Goal: Task Accomplishment & Management: Manage account settings

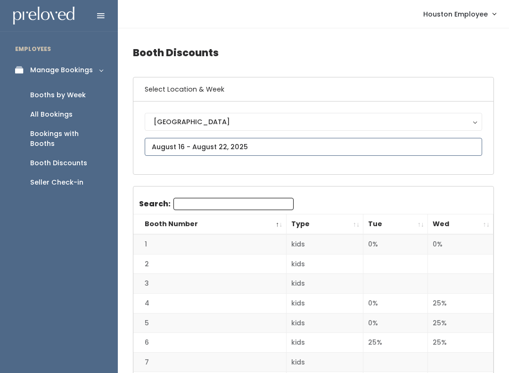
click at [215, 147] on input "text" at bounding box center [314, 147] width 338 height 18
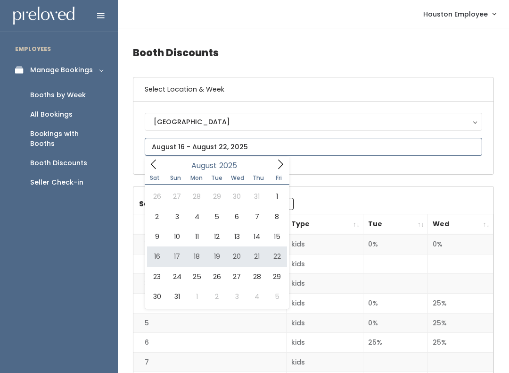
type input "[DATE] to [DATE]"
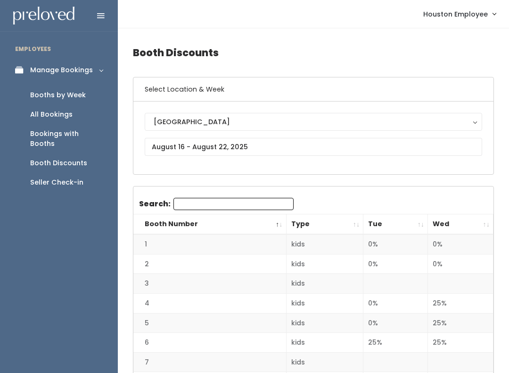
click at [64, 90] on div "Booths by Week" at bounding box center [58, 95] width 56 height 10
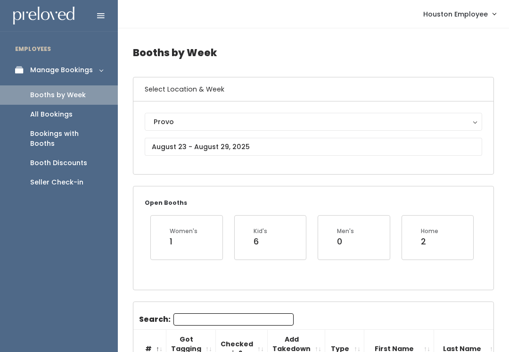
click at [264, 120] on div "Provo" at bounding box center [314, 122] width 320 height 10
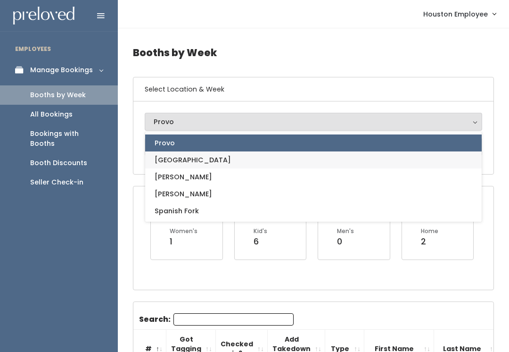
click at [189, 159] on link "[GEOGRAPHIC_DATA]" at bounding box center [313, 159] width 337 height 17
select select "5"
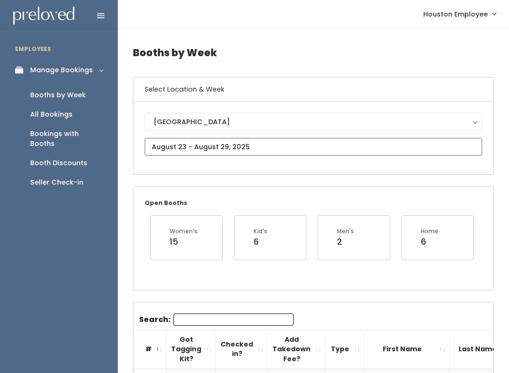
click at [276, 144] on input "text" at bounding box center [314, 147] width 338 height 18
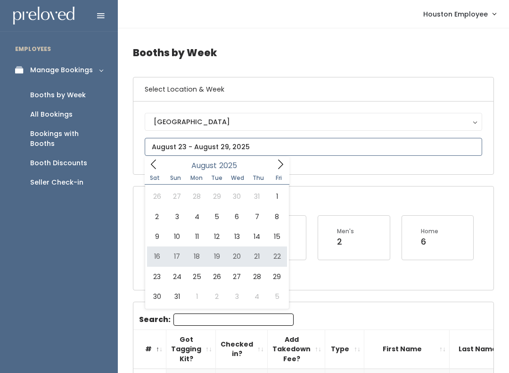
type input "[DATE] to [DATE]"
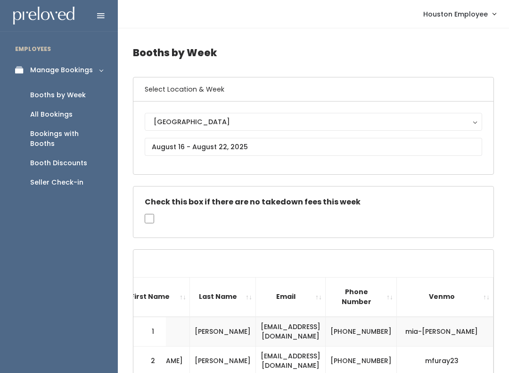
click at [75, 158] on div "Booth Discounts" at bounding box center [58, 163] width 57 height 10
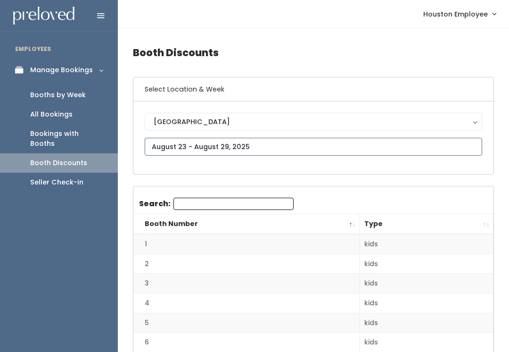
click at [282, 144] on input "text" at bounding box center [314, 147] width 338 height 18
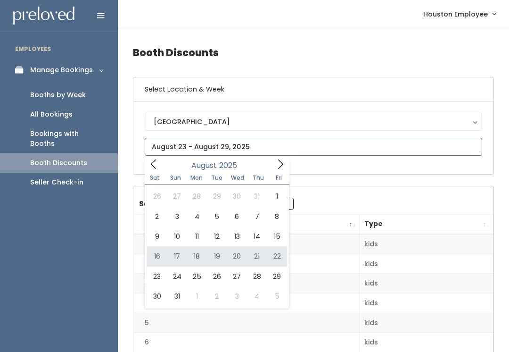
type input "August 16 to August 22"
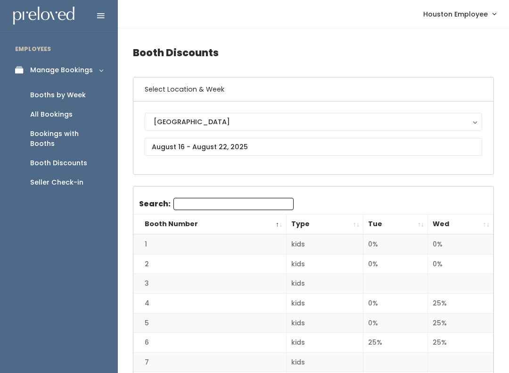
click at [487, 222] on th "Wed" at bounding box center [461, 224] width 66 height 20
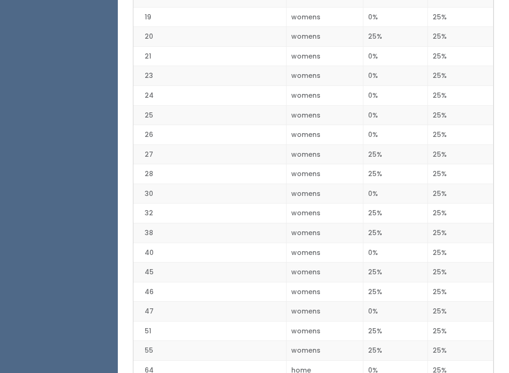
scroll to position [952, 0]
click at [418, 165] on td "25%" at bounding box center [396, 175] width 65 height 20
click at [465, 282] on td "25%" at bounding box center [461, 292] width 66 height 20
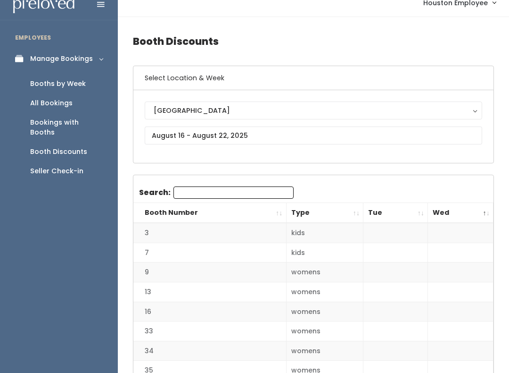
scroll to position [0, 0]
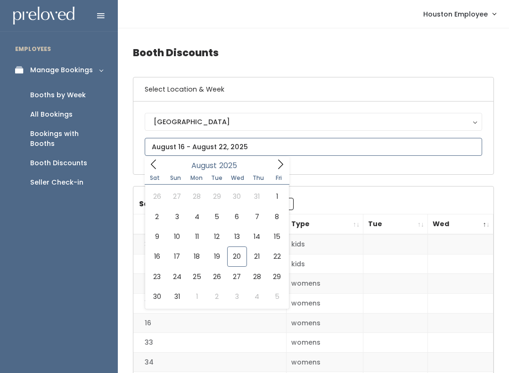
type input "August 23 to August 29"
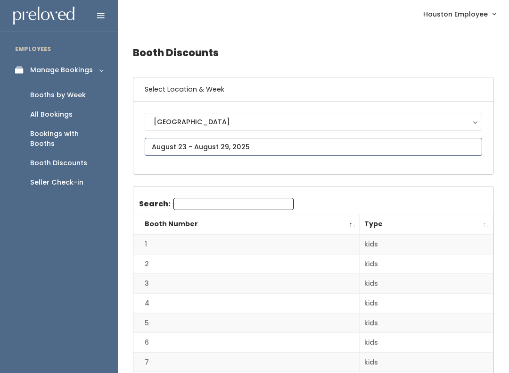
click at [226, 145] on input "text" at bounding box center [314, 147] width 338 height 18
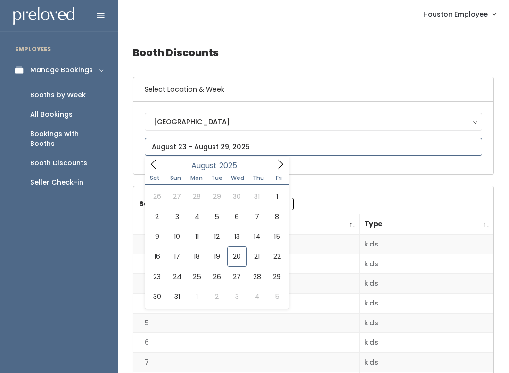
type input "August 30 to September 5"
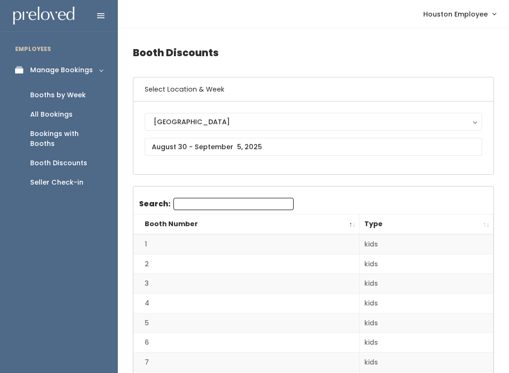
click at [67, 95] on div "Booths by Week" at bounding box center [58, 95] width 56 height 10
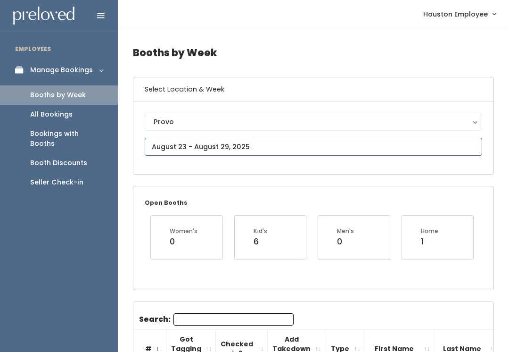
click at [238, 147] on input "text" at bounding box center [314, 147] width 338 height 18
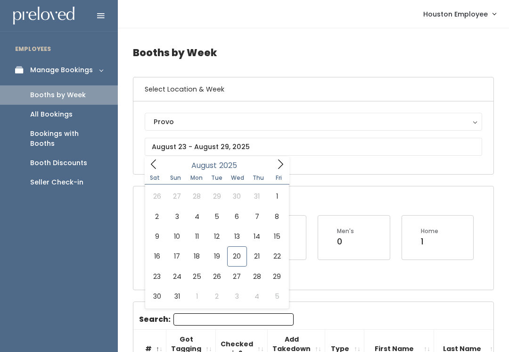
click at [220, 121] on div "Provo" at bounding box center [314, 122] width 320 height 10
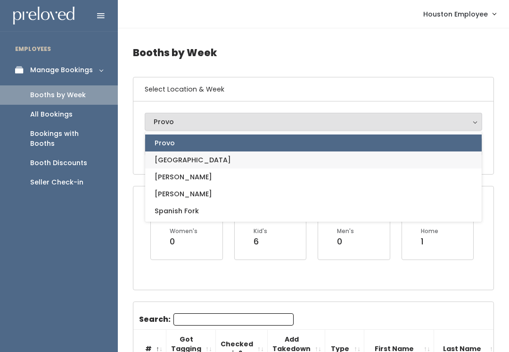
click at [198, 160] on link "[GEOGRAPHIC_DATA]" at bounding box center [313, 159] width 337 height 17
select select "5"
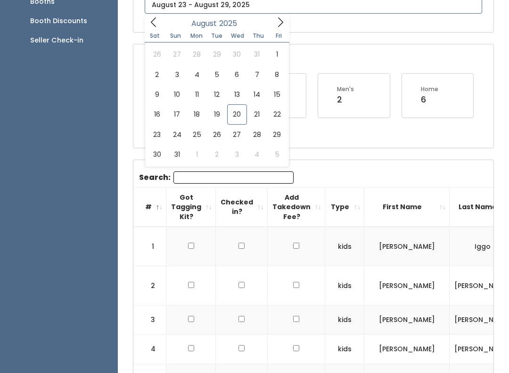
scroll to position [123, 0]
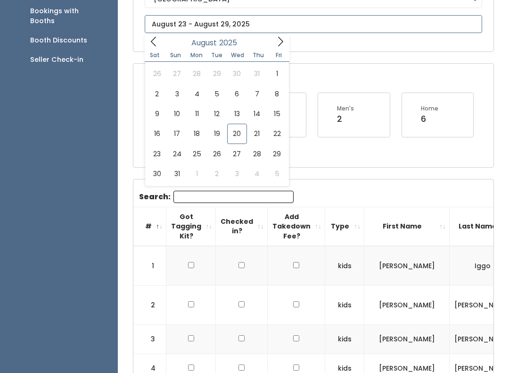
type input "August 30 to September 5"
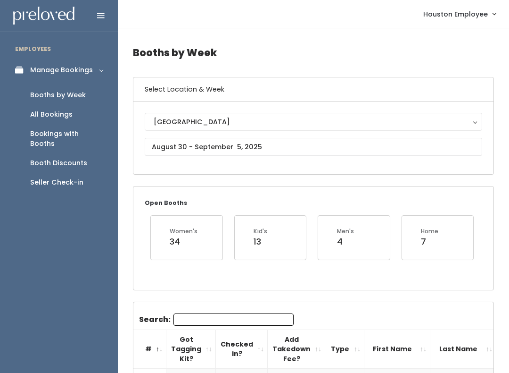
click at [66, 158] on div "Booth Discounts" at bounding box center [58, 163] width 57 height 10
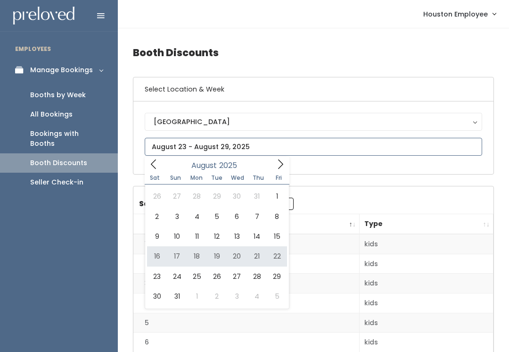
type input "[DATE] to [DATE]"
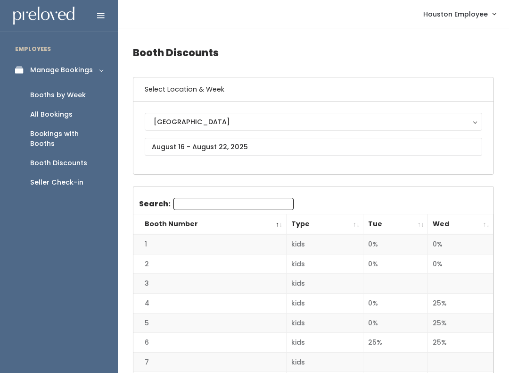
click at [74, 158] on div "Booth Discounts" at bounding box center [58, 163] width 57 height 10
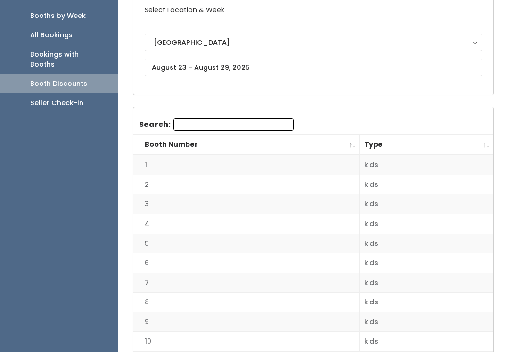
scroll to position [79, 0]
click at [485, 149] on th "Type" at bounding box center [427, 145] width 134 height 20
click at [466, 146] on th "Type" at bounding box center [427, 145] width 134 height 20
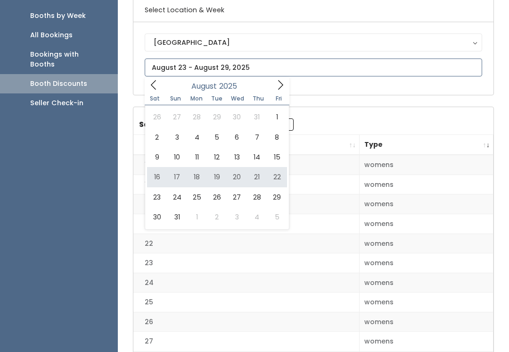
type input "[DATE] to [DATE]"
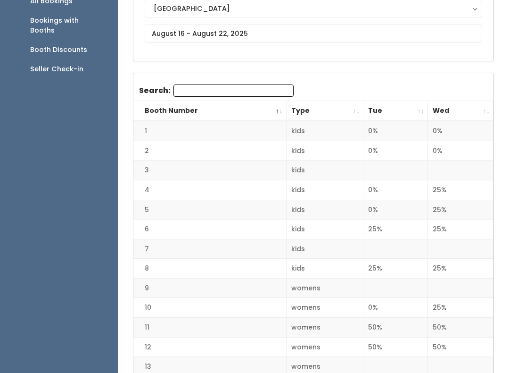
click at [486, 111] on th "Wed" at bounding box center [461, 111] width 66 height 20
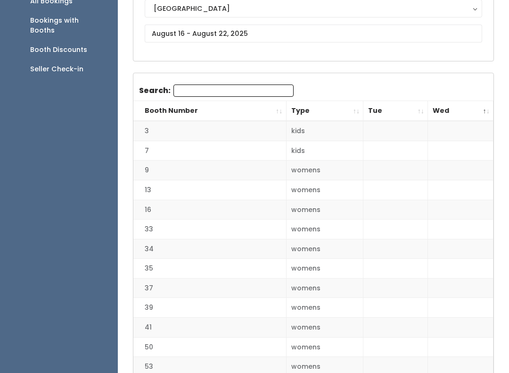
scroll to position [113, 0]
click at [483, 108] on th "Wed" at bounding box center [461, 111] width 66 height 20
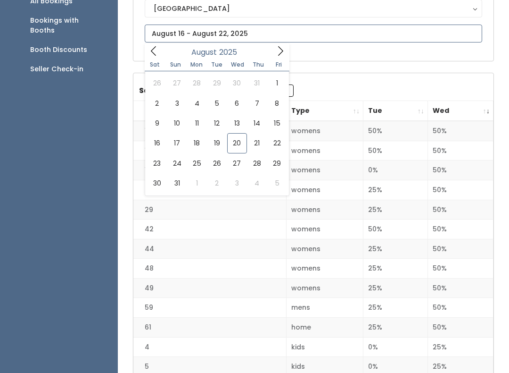
type input "August 23 to August 29"
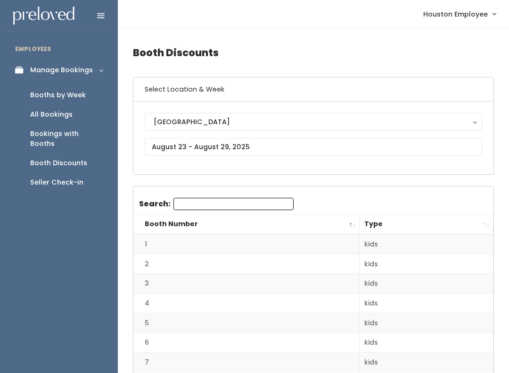
click at [74, 91] on div "Booths by Week" at bounding box center [58, 95] width 56 height 10
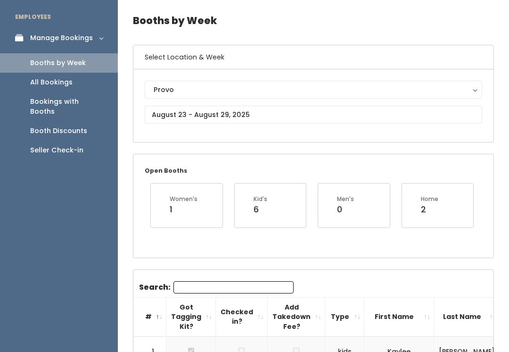
scroll to position [33, 0]
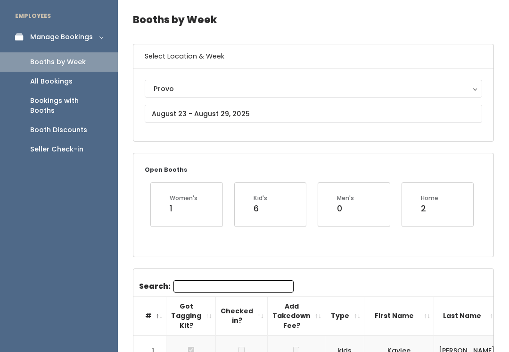
click at [216, 92] on div "Provo" at bounding box center [314, 88] width 320 height 10
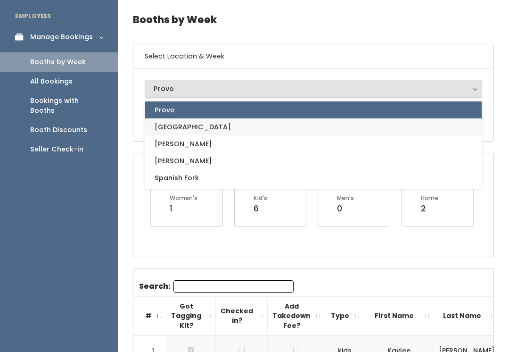
click at [196, 128] on link "[GEOGRAPHIC_DATA]" at bounding box center [313, 126] width 337 height 17
select select "5"
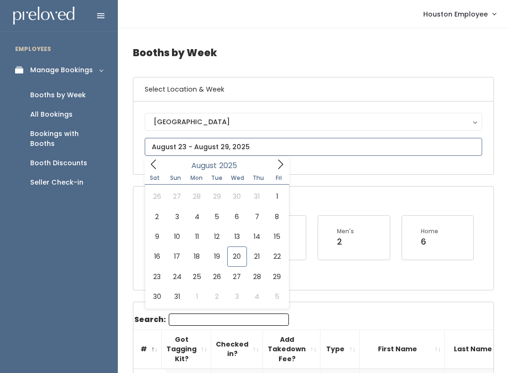
type input "August 23 to August 29"
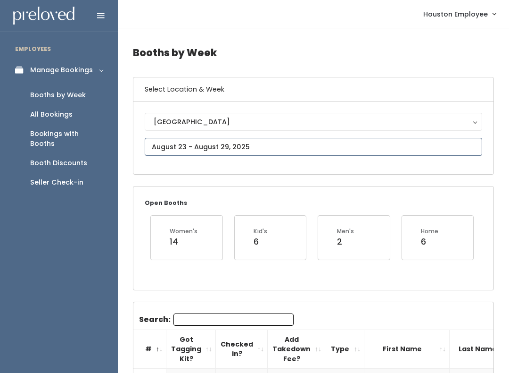
click at [171, 145] on input "text" at bounding box center [314, 147] width 338 height 18
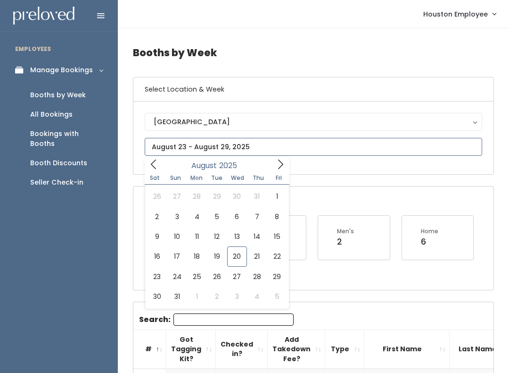
type input "[DATE] to [DATE]"
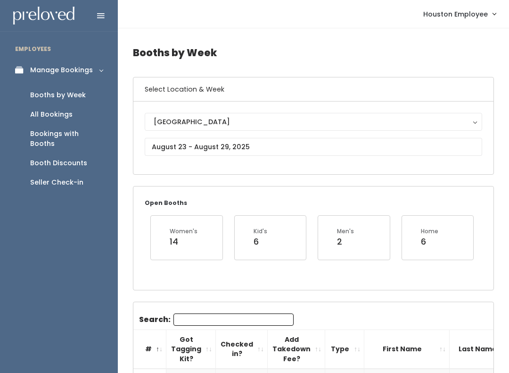
click at [468, 8] on link "Houston Employee" at bounding box center [460, 14] width 92 height 20
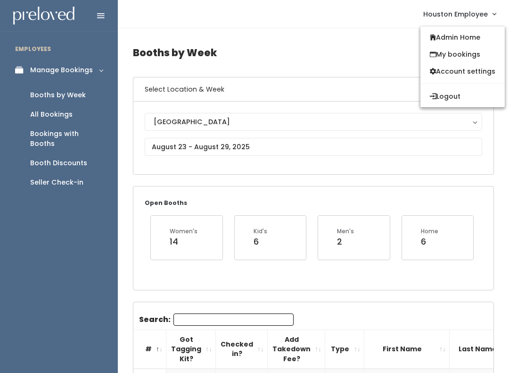
click at [328, 17] on div "Houston Employee Admin Home My bookings Account settings Logout" at bounding box center [315, 14] width 380 height 20
